Goal: Register for event/course

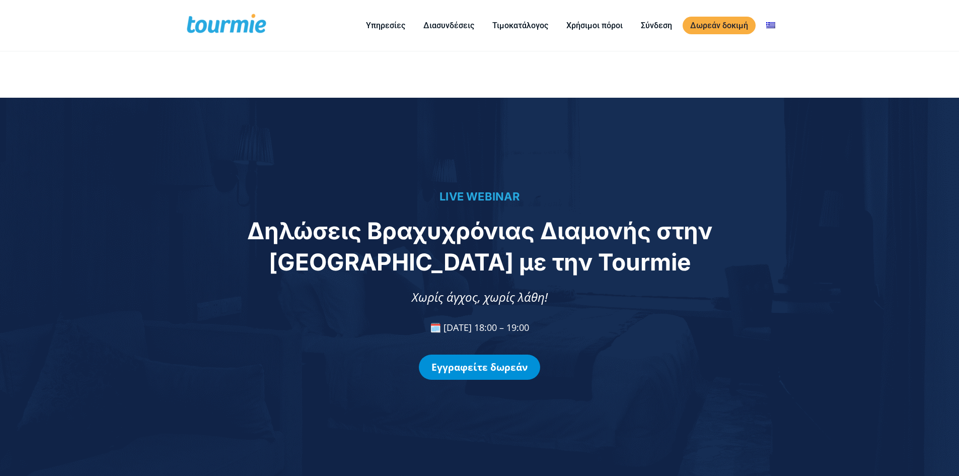
click at [506, 369] on link "Εγγραφείτε δωρεάν" at bounding box center [479, 366] width 121 height 25
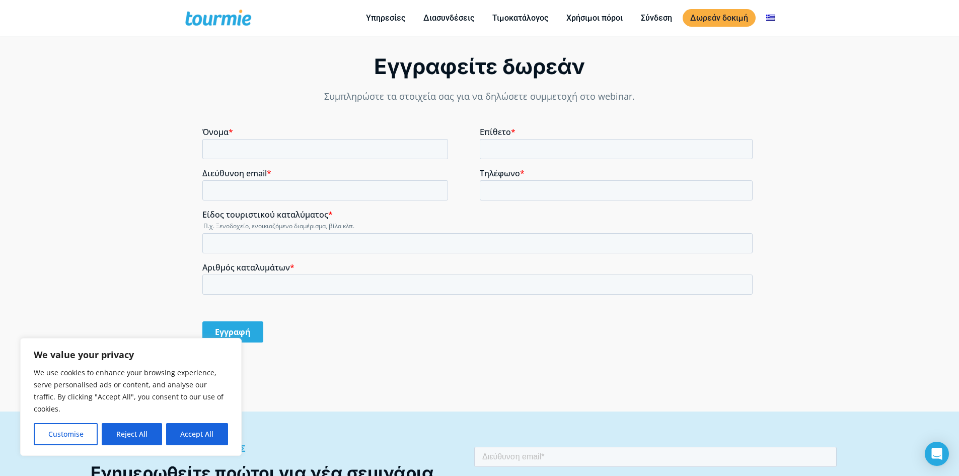
scroll to position [851, 0]
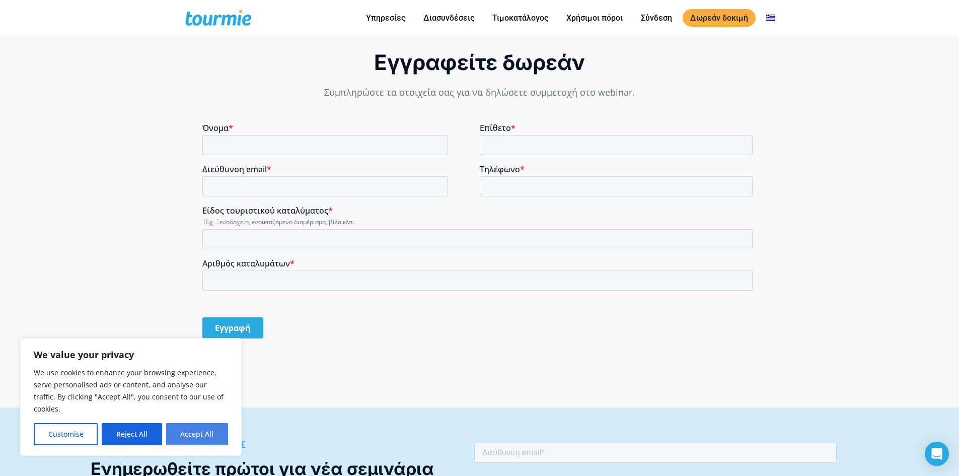
click at [216, 436] on button "Accept All" at bounding box center [197, 434] width 62 height 22
checkbox input "true"
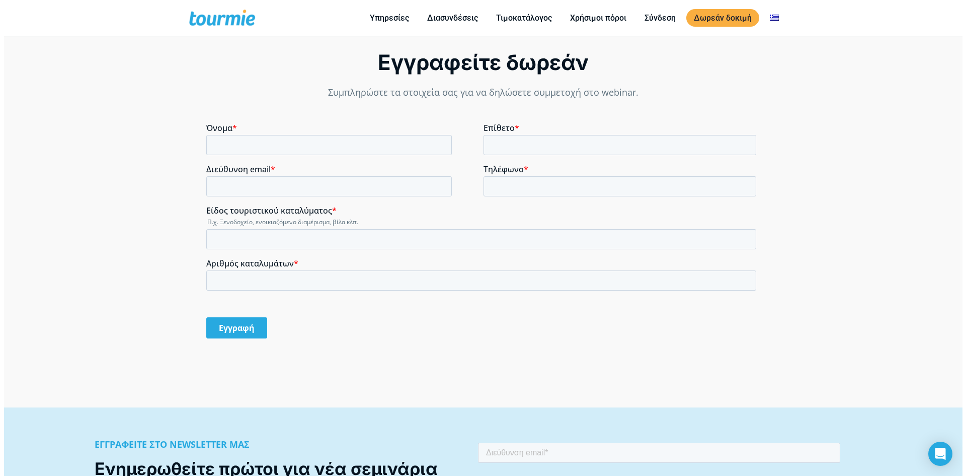
scroll to position [0, 0]
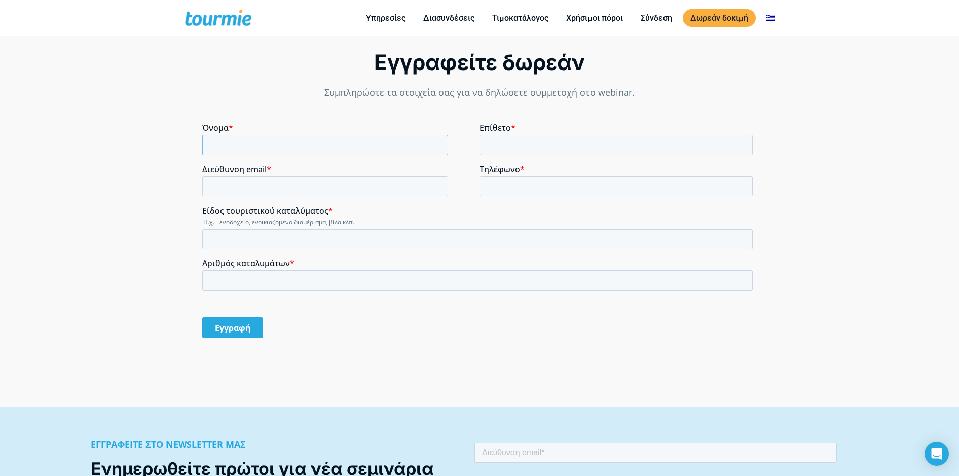
click at [295, 141] on input "Όνομα *" at bounding box center [325, 145] width 246 height 20
click at [272, 150] on input "Όνομα *" at bounding box center [325, 145] width 246 height 20
type input "eirini"
click at [545, 140] on input "Επίθετο *" at bounding box center [616, 145] width 273 height 20
type input "[PERSON_NAME]"
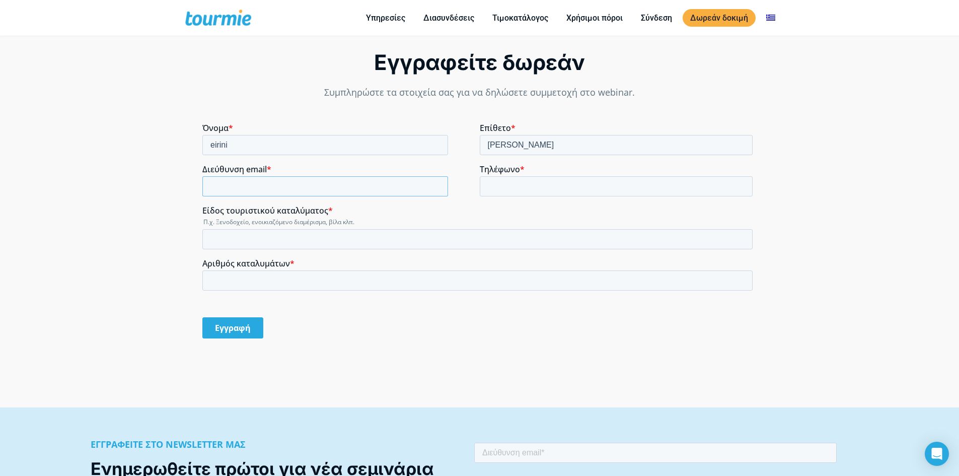
click at [371, 191] on input "Διεύθυνση email *" at bounding box center [325, 186] width 246 height 20
type input "[EMAIL_ADDRESS][DOMAIN_NAME]"
click at [561, 191] on input "Τηλέφωνο *" at bounding box center [616, 186] width 273 height 20
type input "[PHONE_NUMBER]"
click at [291, 241] on input "Είδος τουριστικού καταλύματος *" at bounding box center [477, 239] width 550 height 20
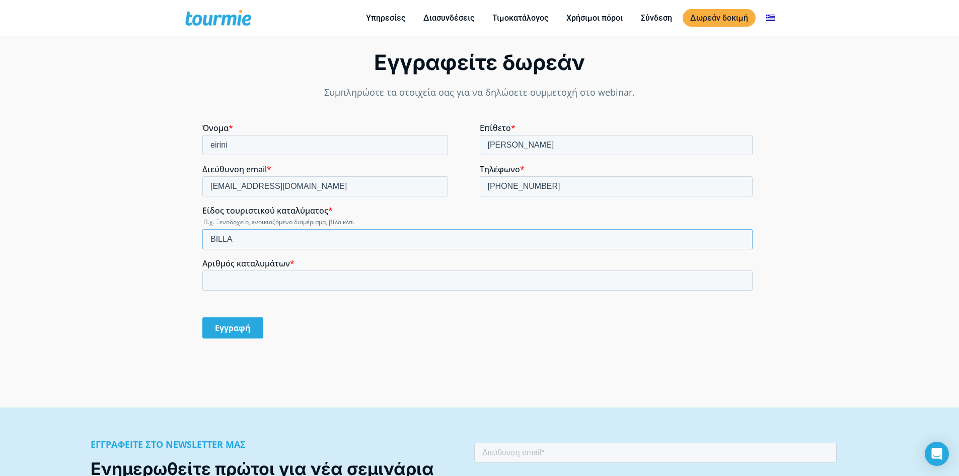
type input "BILLA"
click at [390, 278] on input "Αριθμός καταλυμάτων *" at bounding box center [477, 280] width 550 height 20
type input "3"
click at [233, 328] on input "Εγγραφή" at bounding box center [232, 327] width 61 height 21
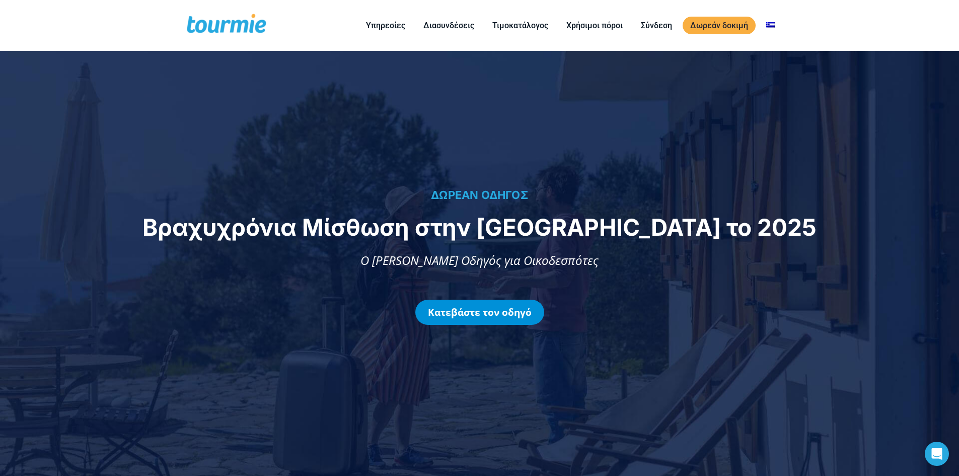
click at [455, 318] on link "Κατεβάστε τον οδηγό" at bounding box center [479, 311] width 129 height 25
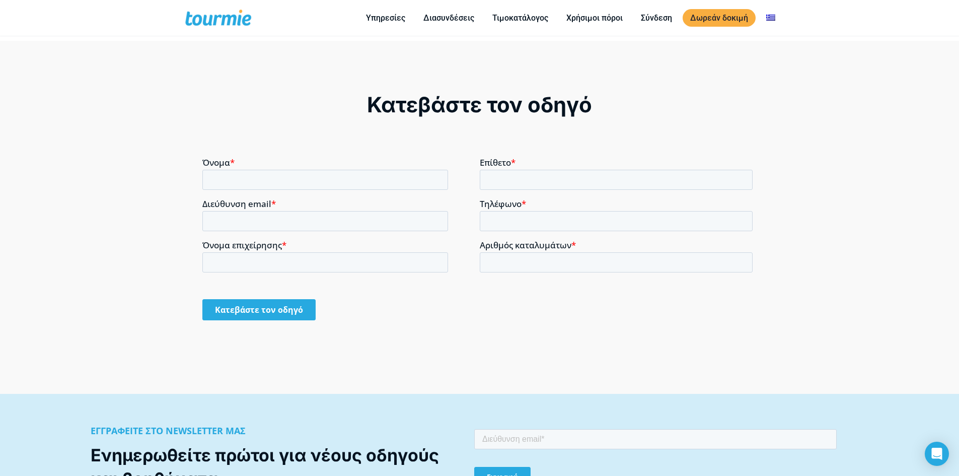
scroll to position [843, 0]
